Goal: Information Seeking & Learning: Check status

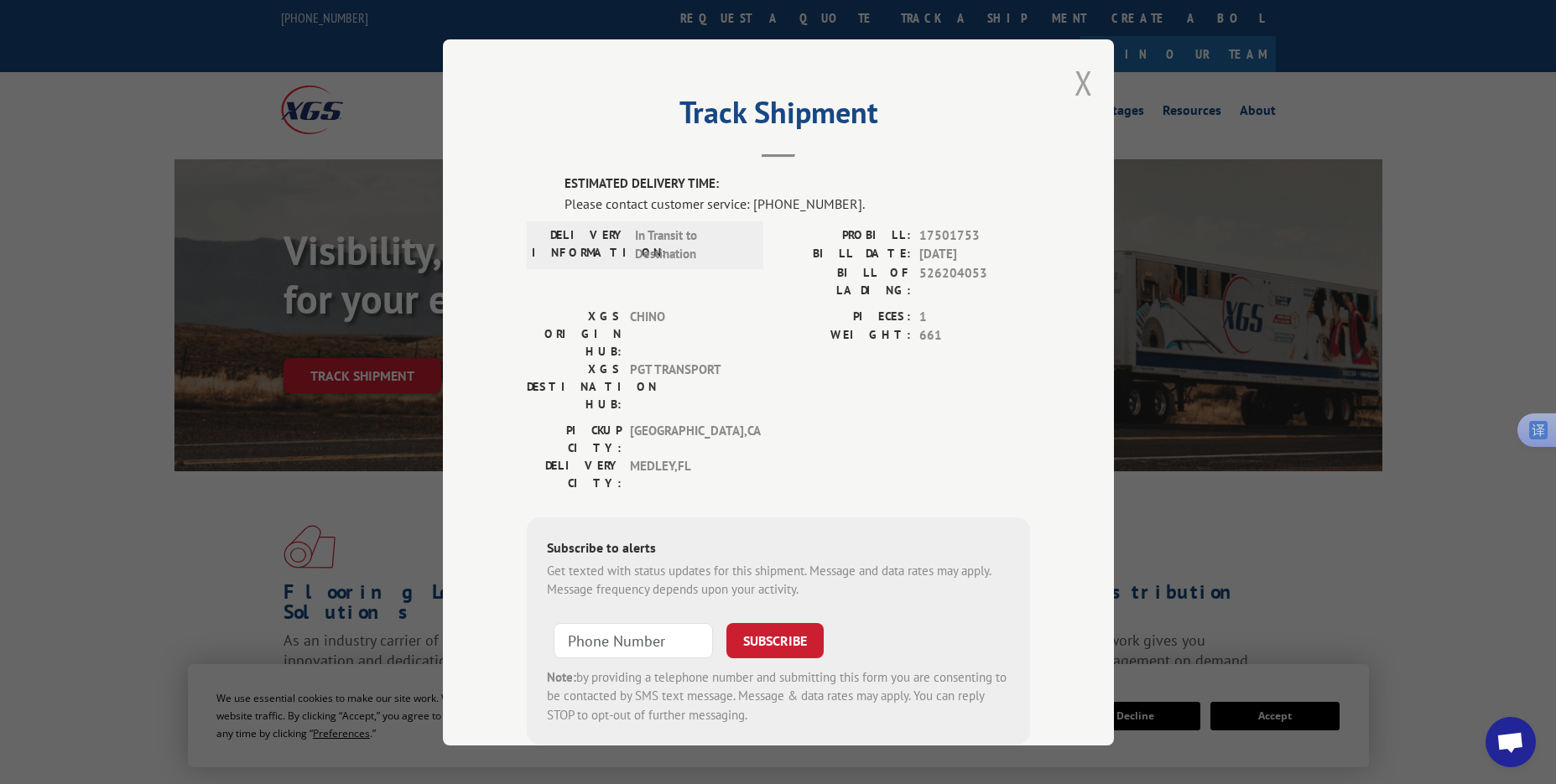
drag, startPoint x: 1079, startPoint y: 84, endPoint x: 734, endPoint y: 23, distance: 350.4
click at [1077, 84] on button "Close modal" at bounding box center [1083, 82] width 18 height 45
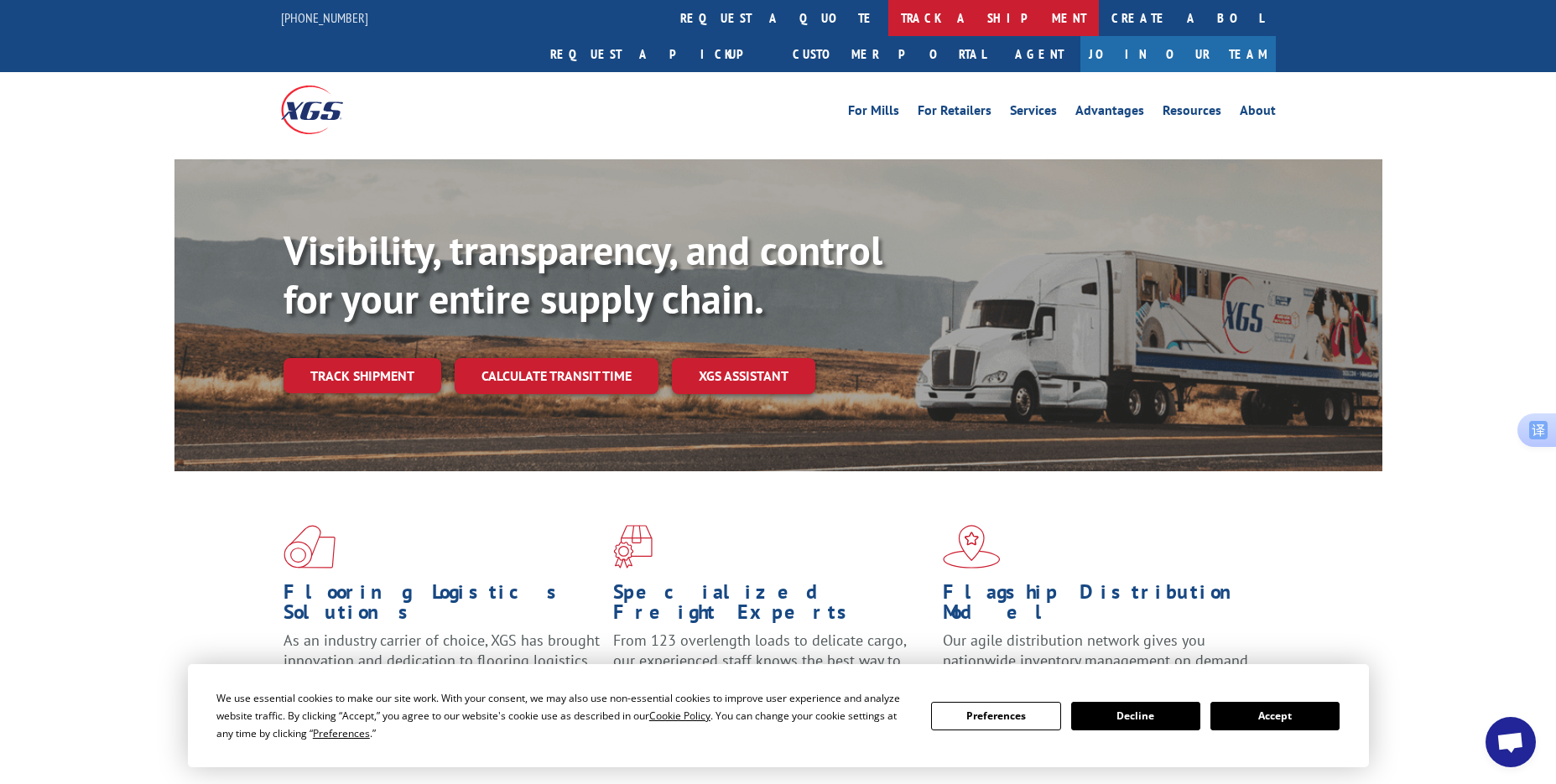
click at [888, 14] on link "track a shipment" at bounding box center [993, 18] width 210 height 36
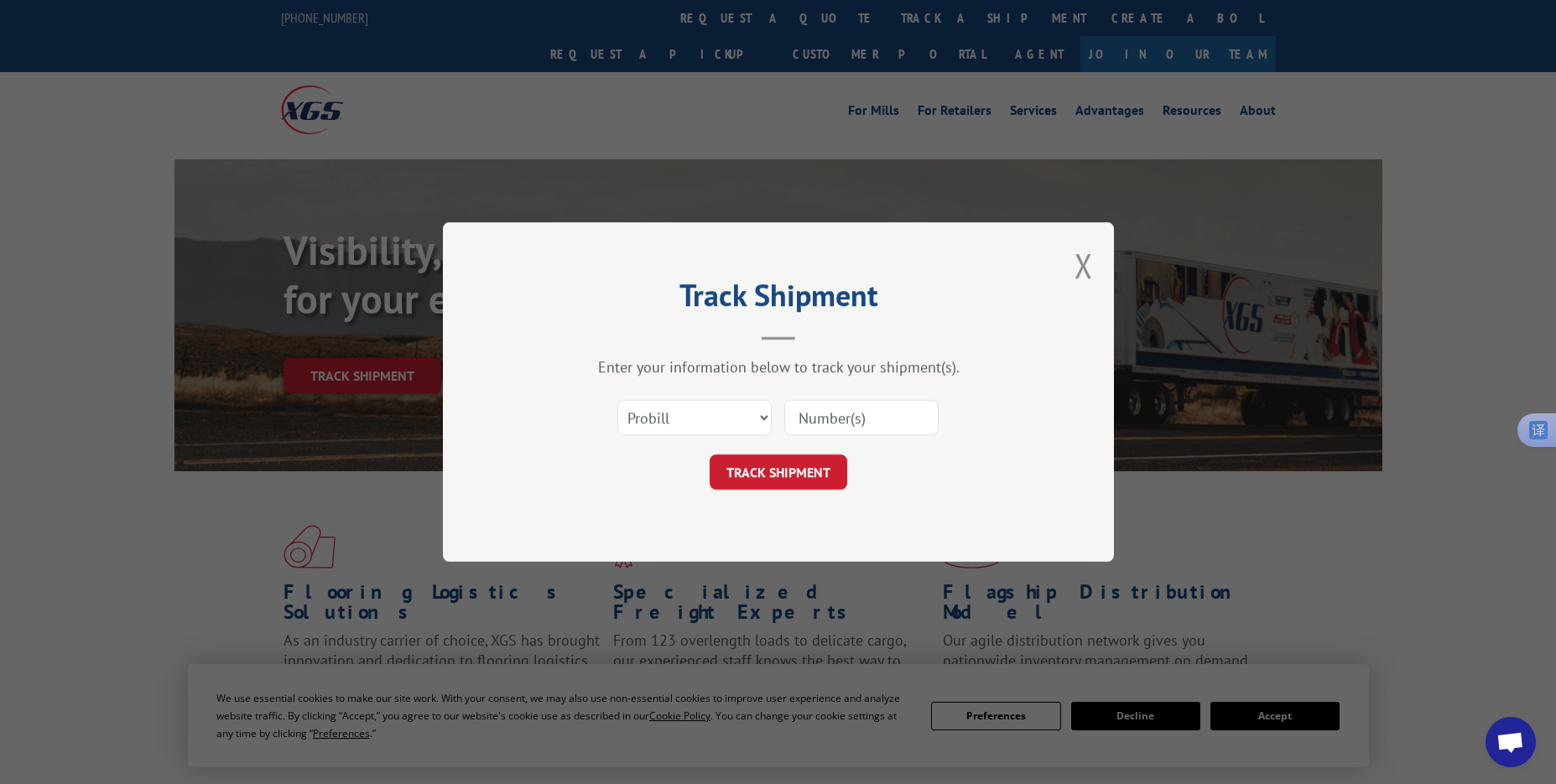
drag, startPoint x: 873, startPoint y: 417, endPoint x: 857, endPoint y: 428, distance: 19.4
click at [873, 417] on input at bounding box center [862, 417] width 154 height 35
paste input "17496949"
type input "17496949"
click at [780, 455] on button "TRACK SHIPMENT" at bounding box center [778, 472] width 137 height 35
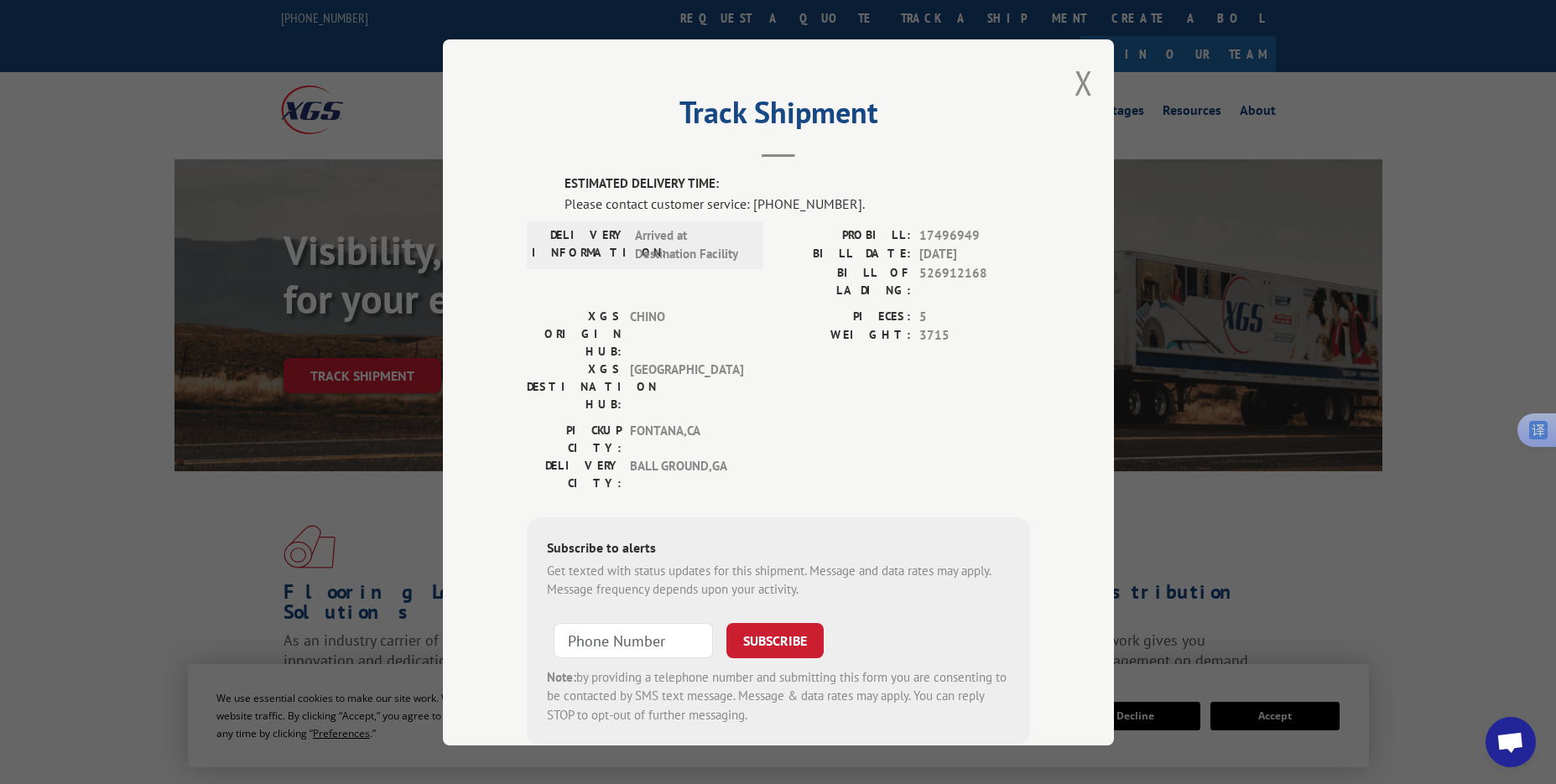
click at [1059, 82] on div "Track Shipment ESTIMATED DELIVERY TIME: Please contact customer service: [PHONE…" at bounding box center [778, 392] width 671 height 706
click at [1075, 79] on button "Close modal" at bounding box center [1083, 82] width 18 height 45
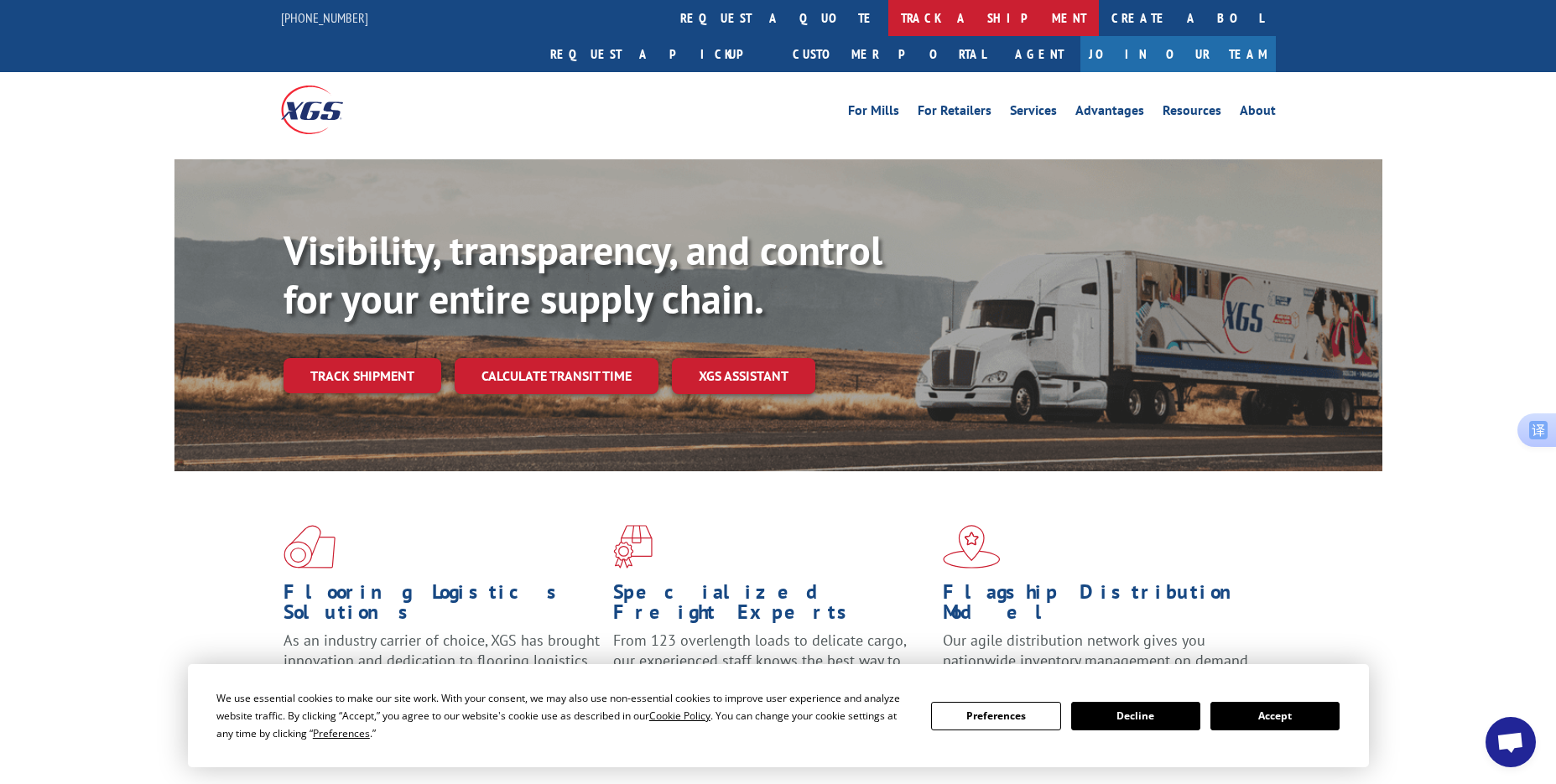
click at [888, 18] on link "track a shipment" at bounding box center [993, 18] width 210 height 36
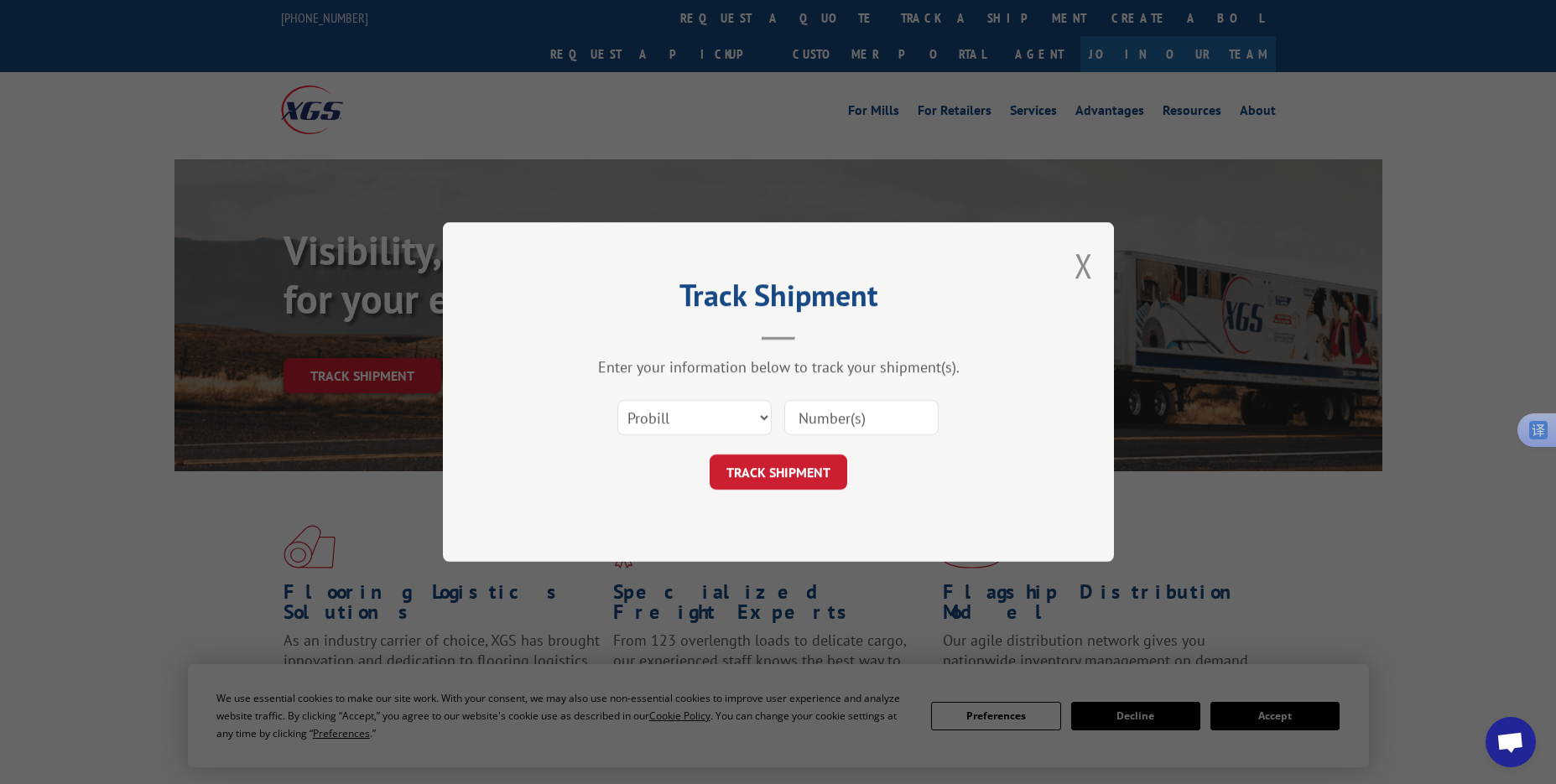
drag, startPoint x: 856, startPoint y: 422, endPoint x: 843, endPoint y: 432, distance: 16.4
click at [856, 422] on input at bounding box center [862, 417] width 154 height 35
paste input "17409312"
type input "17409312"
click at [784, 464] on button "TRACK SHIPMENT" at bounding box center [778, 472] width 137 height 35
